Goal: Task Accomplishment & Management: Manage account settings

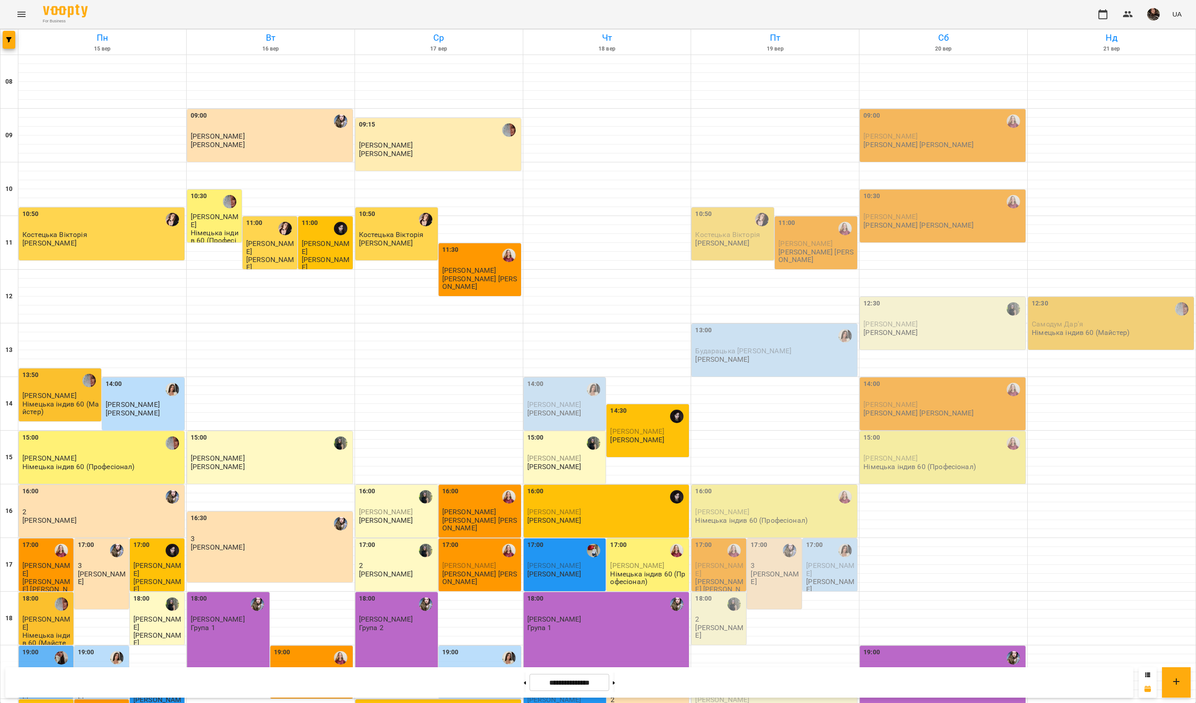
scroll to position [144, 0]
click at [576, 409] on p "[PERSON_NAME]" at bounding box center [554, 413] width 54 height 8
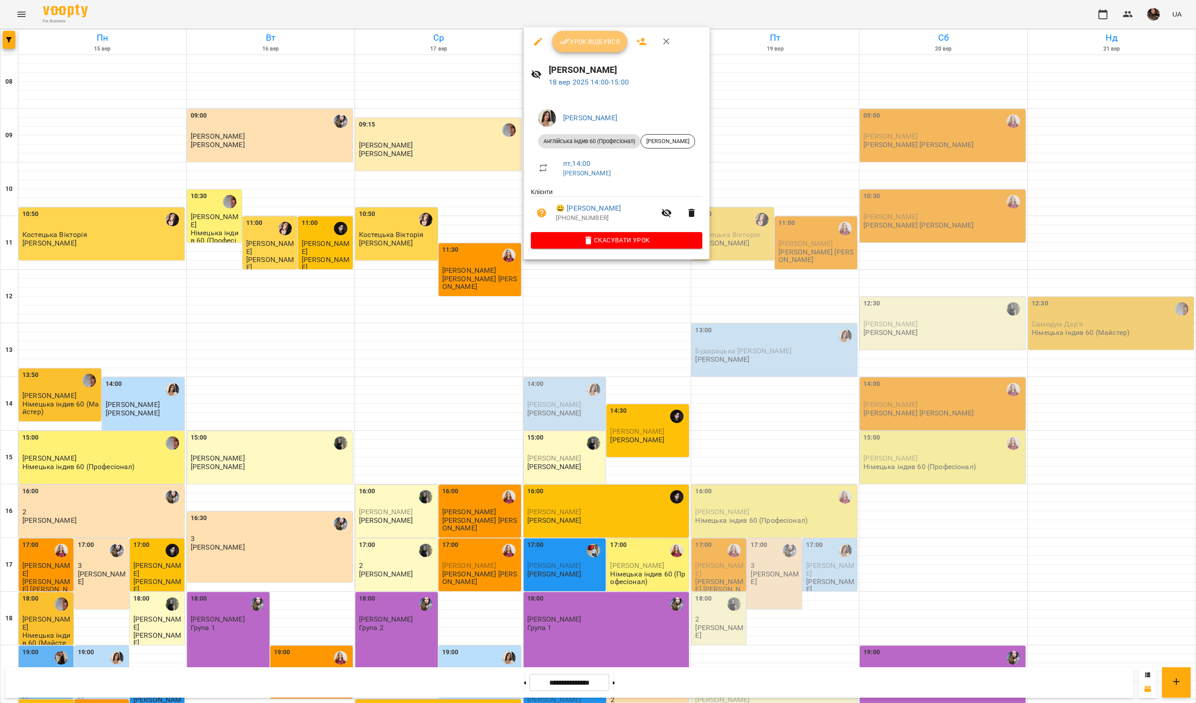
click at [593, 40] on span "Урок відбувся" at bounding box center [589, 41] width 61 height 11
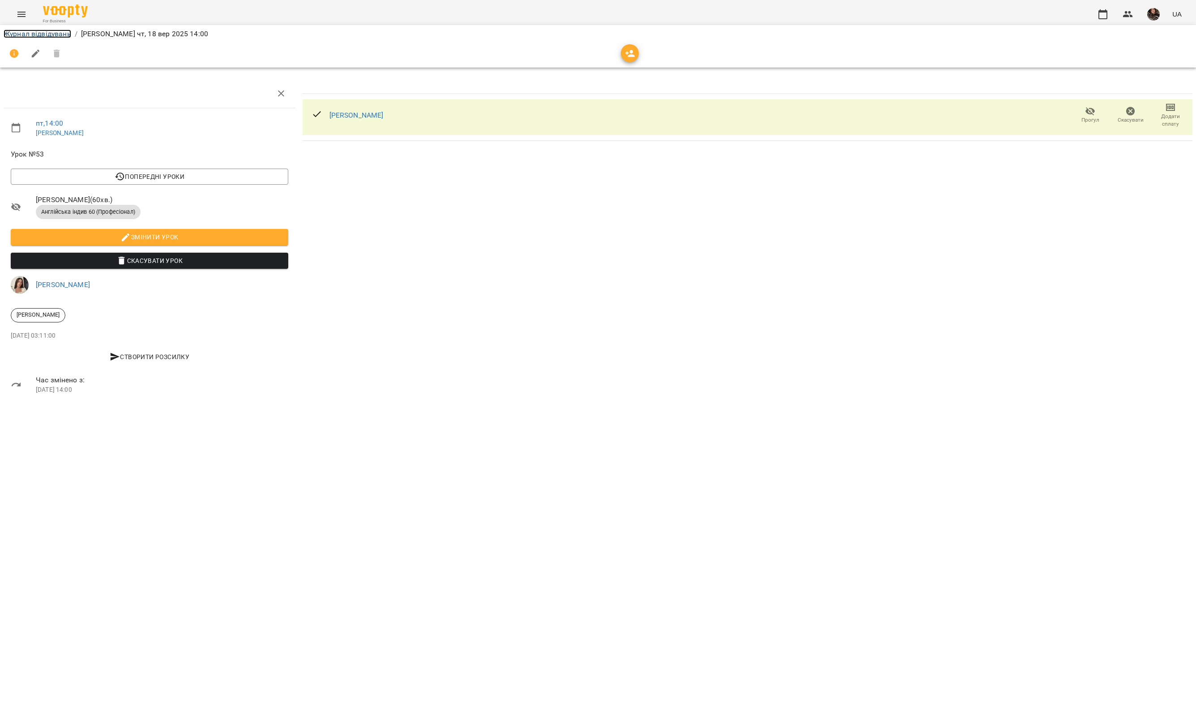
click at [38, 34] on link "Журнал відвідувань" at bounding box center [38, 34] width 68 height 9
